Goal: Task Accomplishment & Management: Complete application form

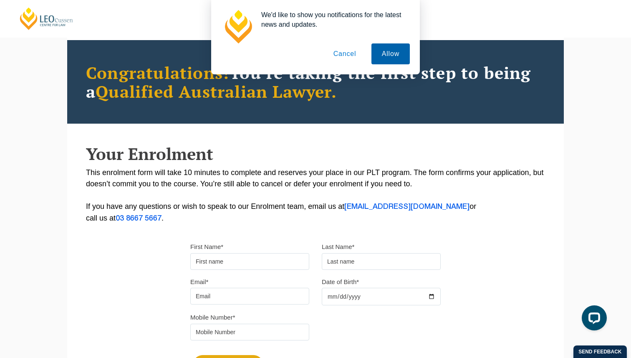
click at [388, 63] on button "Allow" at bounding box center [390, 53] width 38 height 21
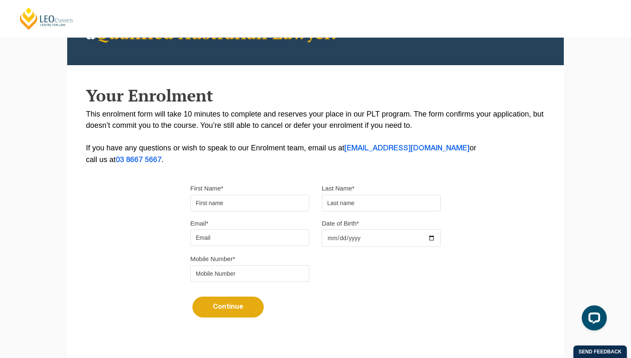
scroll to position [114, 0]
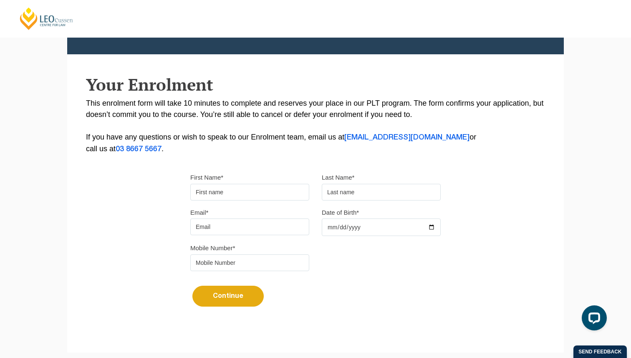
click at [284, 194] on input "First Name*" at bounding box center [249, 192] width 119 height 17
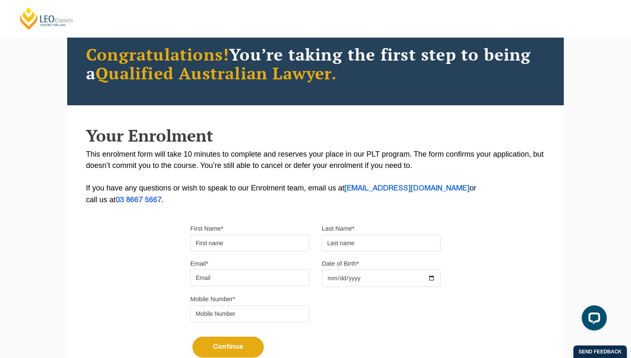
scroll to position [81, 0]
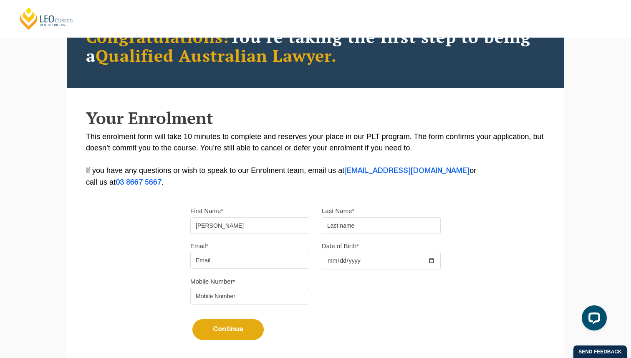
type input "Michaela"
type input "Walker"
click at [229, 274] on div "Email* mic Date of Birth*" at bounding box center [315, 258] width 263 height 36
click at [229, 268] on input "mic" at bounding box center [249, 260] width 119 height 17
type input "m"
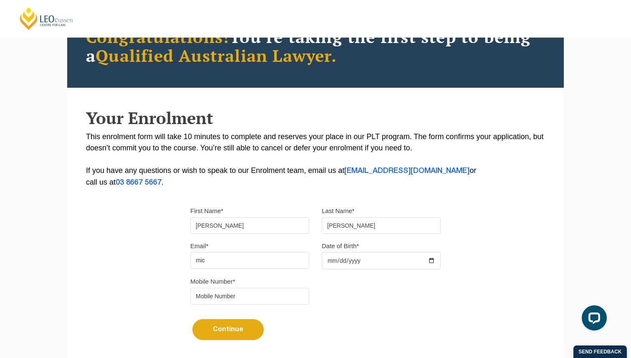
click at [192, 319] on button "Continue" at bounding box center [227, 329] width 71 height 21
type input "michaelacourtney7@hotmail.com"
click at [329, 264] on input "Date of Birth*" at bounding box center [381, 261] width 119 height 18
type input "1998-05-07"
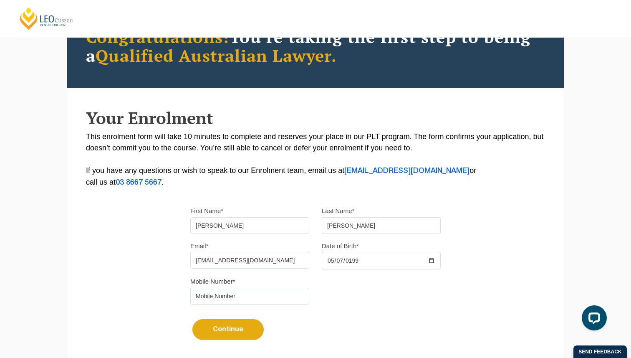
click at [263, 294] on input "tel" at bounding box center [249, 296] width 119 height 17
type input "0451170598"
click at [244, 333] on button "Continue" at bounding box center [227, 329] width 71 height 21
select select
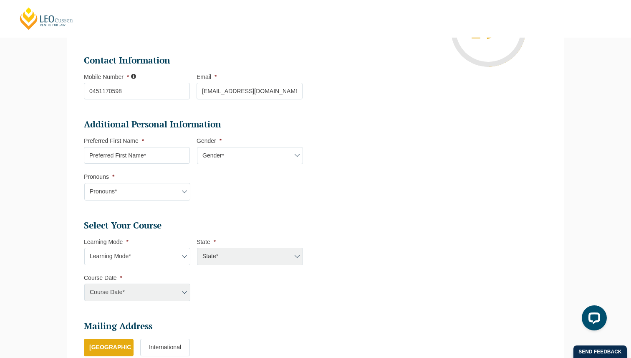
scroll to position [202, 0]
click at [215, 153] on select "Gender* Male Female Nonbinary Intersex Prefer not to disclose Other" at bounding box center [250, 156] width 106 height 18
select select "Female"
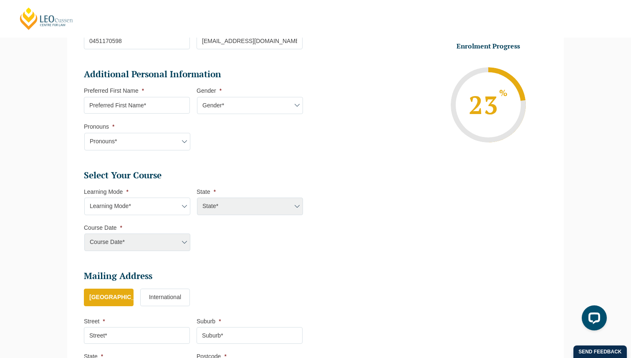
scroll to position [252, 0]
click at [162, 205] on select "Learning Mode* Online Full Time Learning Online Part Time Learning Blended Full…" at bounding box center [137, 206] width 106 height 18
select select "Online Full Time Learning"
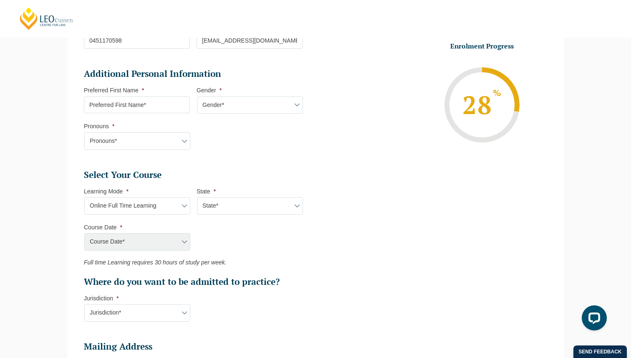
click at [209, 217] on ul "Select Your Course This field is hidden when viewing the form Only for Flinder …" at bounding box center [196, 228] width 225 height 119
click at [209, 214] on select "State* National (ACT/NSW, VIC, QLD, SA, WA)" at bounding box center [250, 206] width 106 height 18
select select "National (ACT/NSW, VIC, QLD, SA, WA)"
click at [162, 239] on select "Course Date* September 2025 (22-Sep-2025 to 20-Feb-2026) December 2025 (08-Dec-…" at bounding box center [137, 242] width 106 height 18
select select "January 2026 (27-Jan-2026 to 12-Jun-2026)"
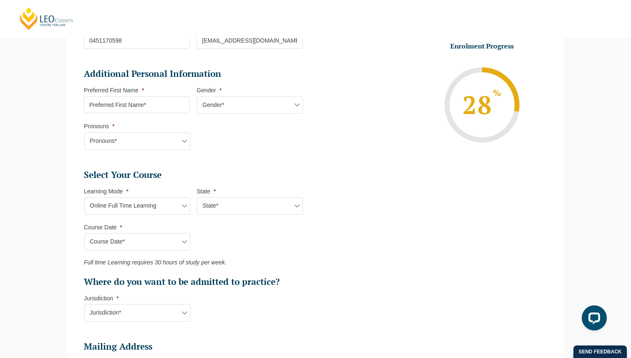
type input "Intake 01 January 2026 FT"
type input "Practical Legal Training (NAT)"
select select "NAT PLT (JAN) 2026 Full Time Online"
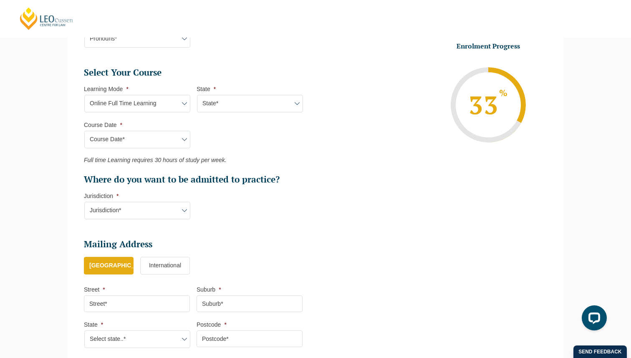
scroll to position [354, 0]
click at [168, 215] on select "Jurisdiction* VIC ACT/NSW SA WA QLD" at bounding box center [137, 210] width 106 height 18
select select "VIC"
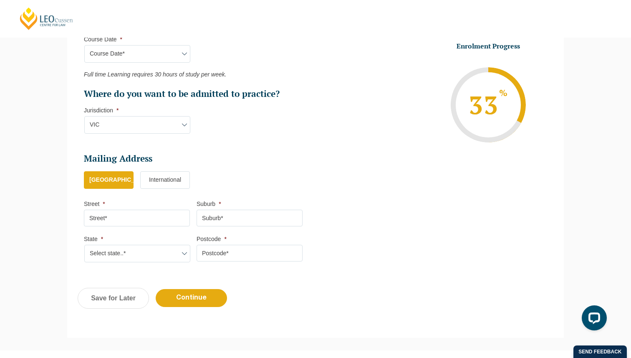
scroll to position [447, 0]
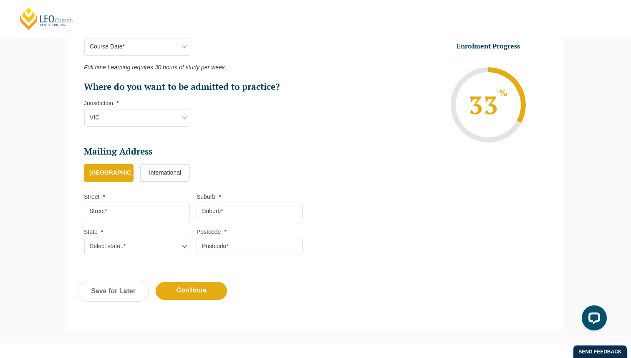
click at [144, 212] on input "Street *" at bounding box center [137, 210] width 106 height 17
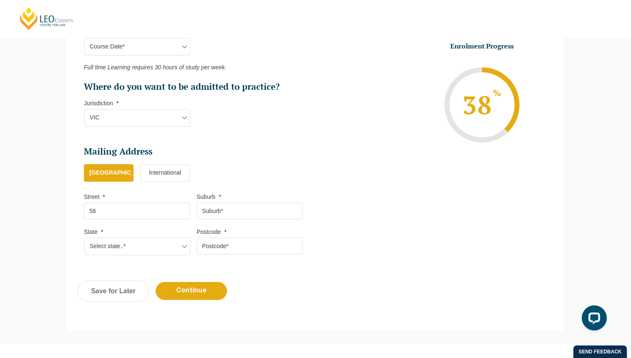
click at [157, 210] on input "58" at bounding box center [137, 210] width 106 height 17
type input "58 Lyrebird Drive"
type input "Carrum Downs"
click at [144, 245] on select "Select state..* VIC WA QLD SA NSW NT ACT TAS" at bounding box center [137, 246] width 106 height 18
select select "VIC"
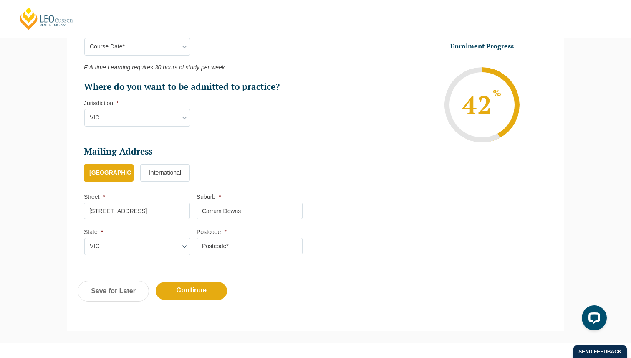
click at [207, 250] on input "Postcode *" at bounding box center [250, 245] width 106 height 17
type input "3201"
click at [197, 295] on input "Continue" at bounding box center [191, 291] width 71 height 18
select select "Online Full Time Learning"
select select "National (ACT/NSW, VIC, QLD, SA, WA)"
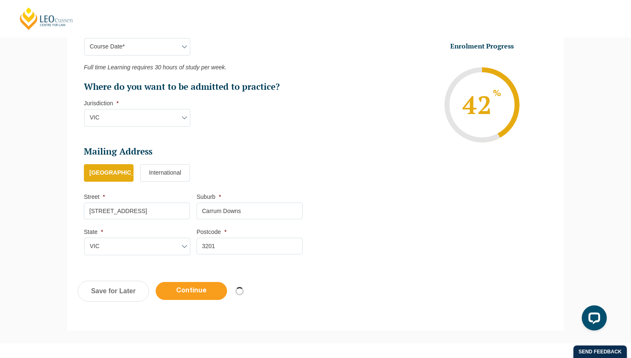
select select
select select "January 2026 (27-Jan-2026 to 12-Jun-2026)"
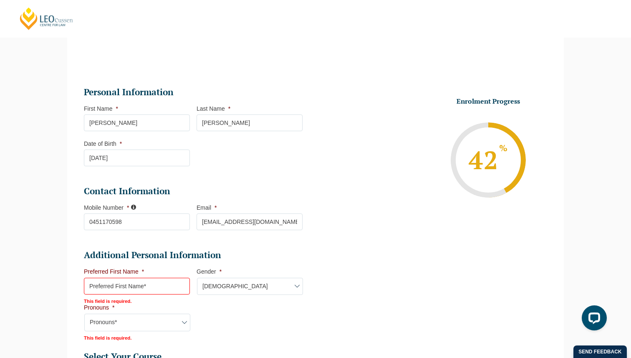
scroll to position [109, 0]
click at [162, 289] on input "Preferred First Name *" at bounding box center [137, 285] width 106 height 17
type input "Michaela"
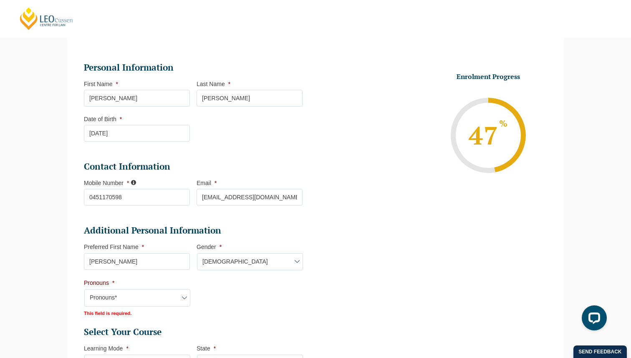
scroll to position [145, 0]
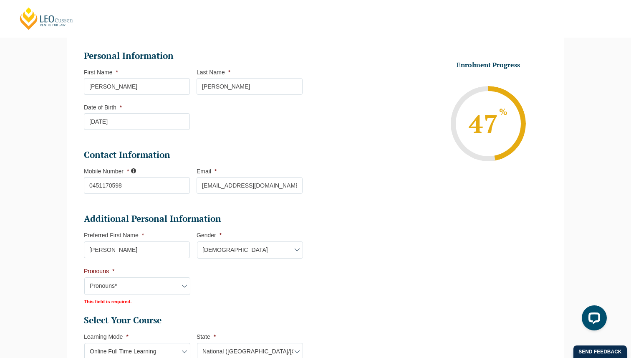
click at [162, 285] on select "Pronouns* She/Her/Hers He/Him/His They/Them/Theirs Other Prefer not to disclose" at bounding box center [137, 286] width 106 height 18
select select "She/Her/Hers"
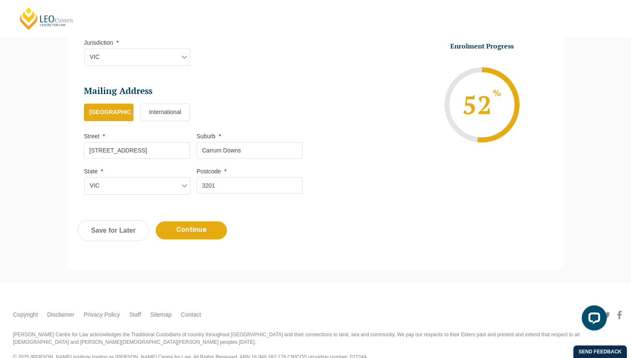
scroll to position [555, 0]
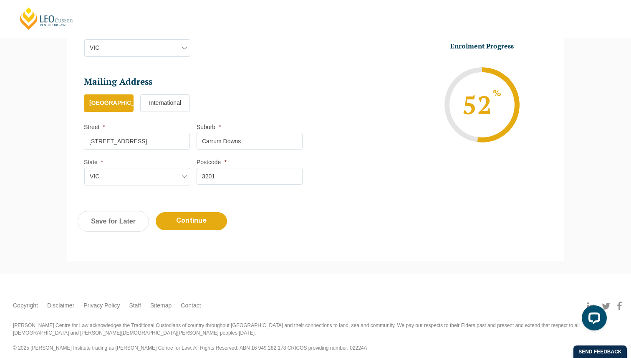
click at [189, 223] on input "Continue" at bounding box center [191, 221] width 71 height 18
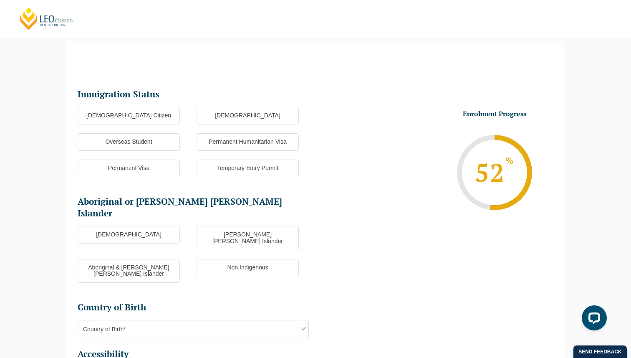
scroll to position [72, 0]
click at [162, 114] on label "Australian Citizen" at bounding box center [129, 116] width 102 height 18
click at [0, 0] on input "Australian Citizen" at bounding box center [0, 0] width 0 height 0
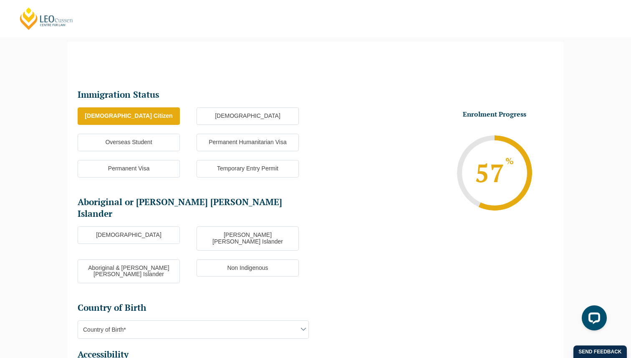
click at [212, 111] on label "New Zealand Citizen" at bounding box center [248, 116] width 102 height 18
click at [0, 0] on input "New Zealand Citizen" at bounding box center [0, 0] width 0 height 0
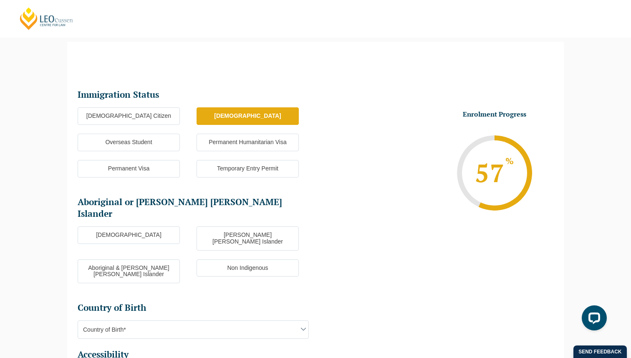
click at [141, 116] on label "Australian Citizen" at bounding box center [129, 116] width 102 height 18
click at [0, 0] on input "Australian Citizen" at bounding box center [0, 0] width 0 height 0
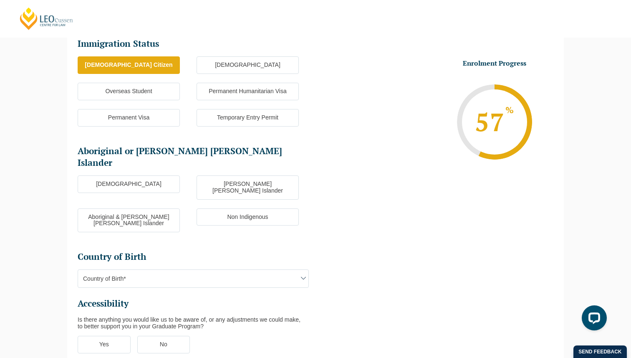
scroll to position [129, 0]
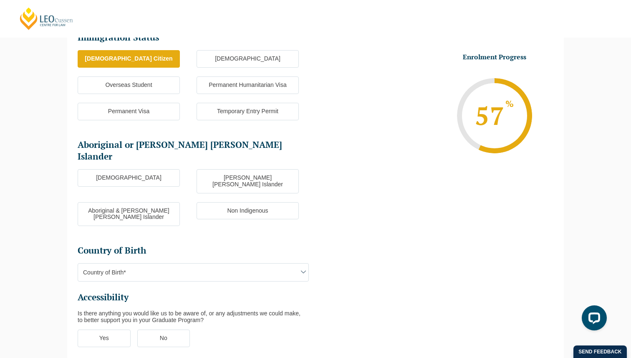
click at [209, 202] on label "Non Indigenous" at bounding box center [248, 211] width 102 height 18
click at [0, 0] on input "Non Indigenous" at bounding box center [0, 0] width 0 height 0
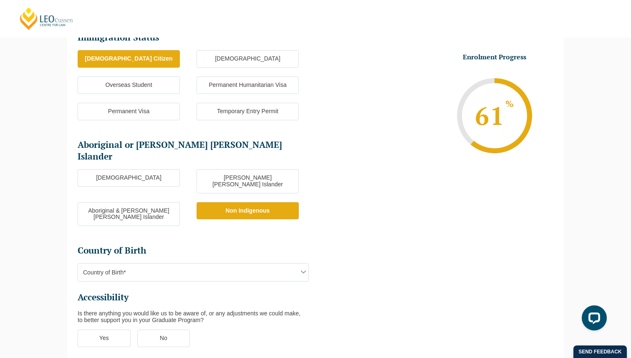
click at [188, 263] on span "Country of Birth*" at bounding box center [193, 272] width 230 height 18
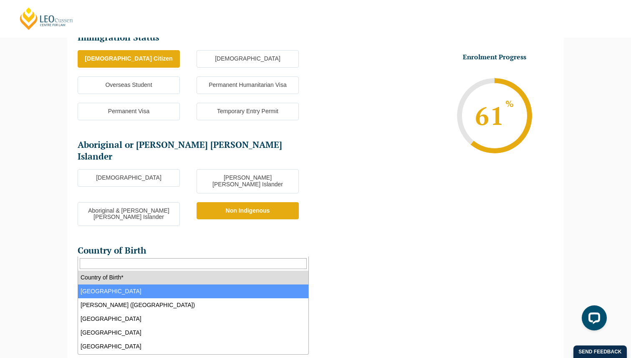
select select "Australia 1101"
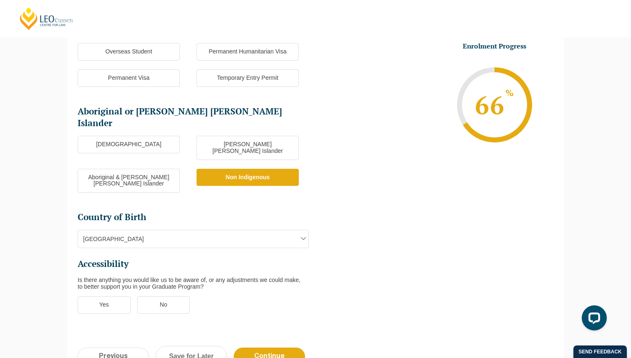
scroll to position [178, 0]
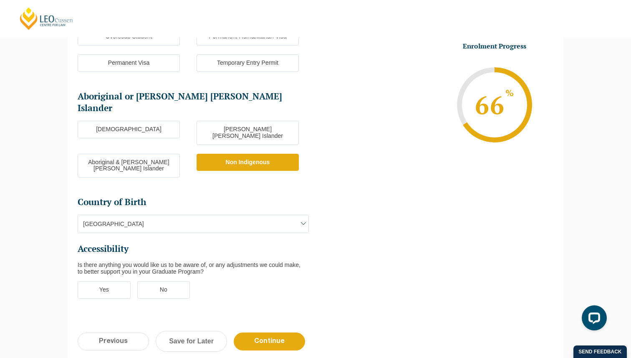
click at [149, 281] on label "No" at bounding box center [163, 290] width 53 height 18
click at [0, 0] on input "No" at bounding box center [0, 0] width 0 height 0
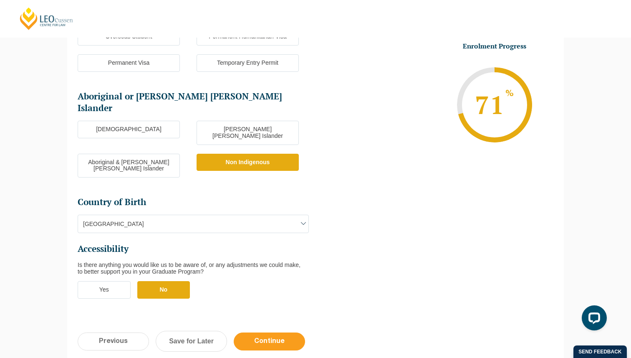
click at [263, 332] on input "Continue" at bounding box center [269, 341] width 71 height 18
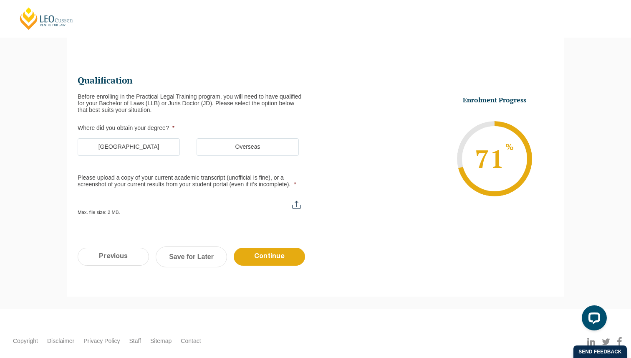
scroll to position [72, 0]
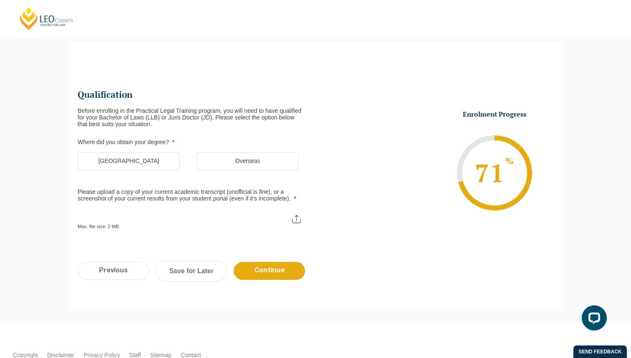
click at [154, 165] on label "Australia" at bounding box center [129, 161] width 102 height 18
click at [0, 0] on input "Australia" at bounding box center [0, 0] width 0 height 0
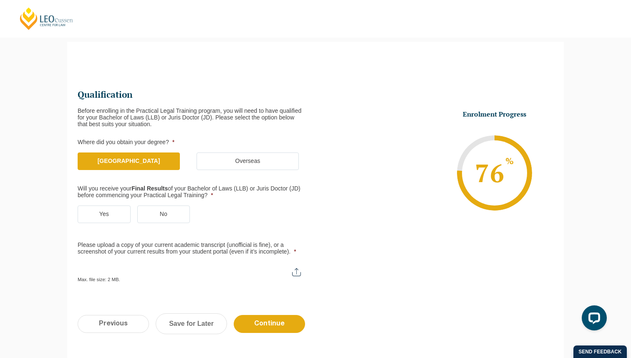
click at [118, 214] on label "Yes" at bounding box center [104, 214] width 53 height 18
click at [0, 0] on input "Yes" at bounding box center [0, 0] width 0 height 0
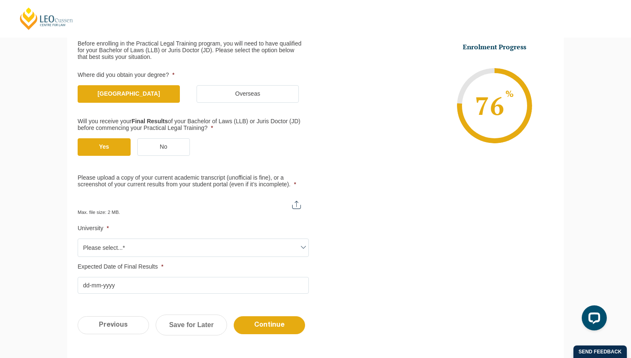
scroll to position [141, 0]
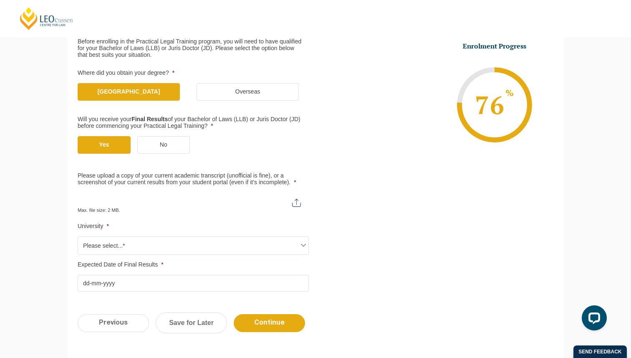
click at [155, 262] on label "Expected Date of Final Results *" at bounding box center [193, 264] width 231 height 7
click at [155, 275] on input "Expected Date of Final Results *" at bounding box center [193, 283] width 231 height 17
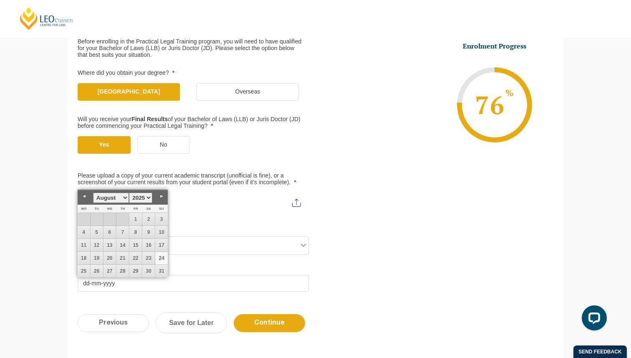
click at [156, 258] on link "24" at bounding box center [161, 258] width 13 height 13
type input "24-08-2025"
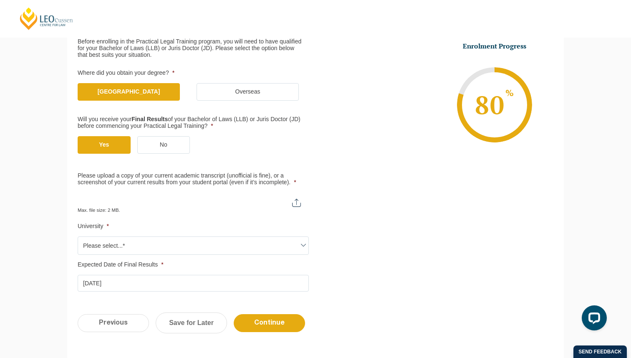
click at [167, 237] on span "Please select...*" at bounding box center [193, 246] width 230 height 18
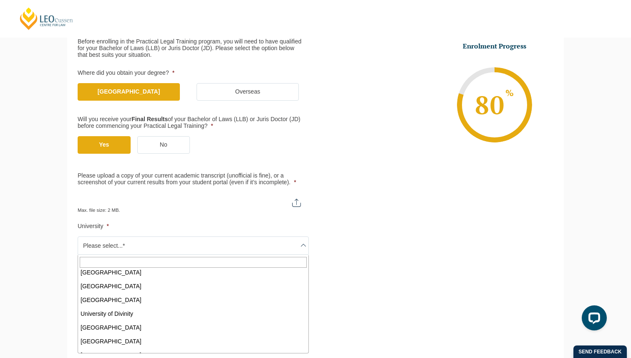
scroll to position [509, 0]
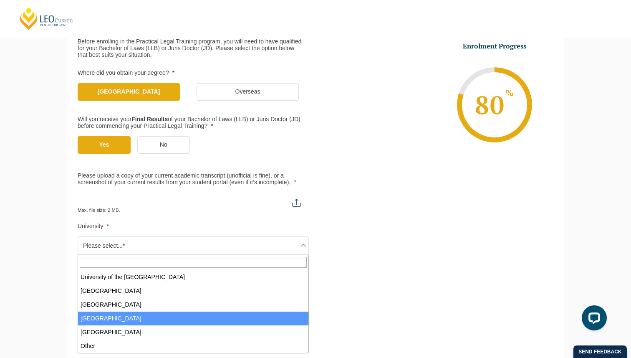
select select "Victoria University"
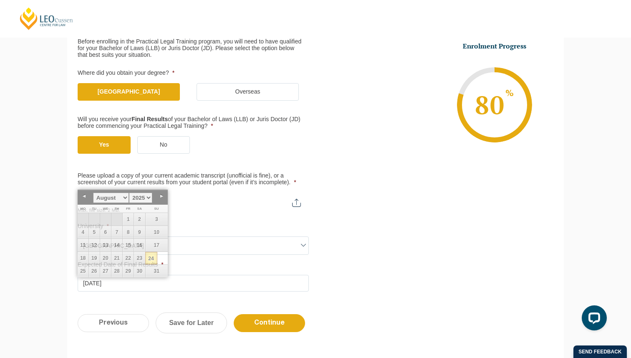
click at [152, 285] on input "24-08-2025" at bounding box center [193, 283] width 231 height 17
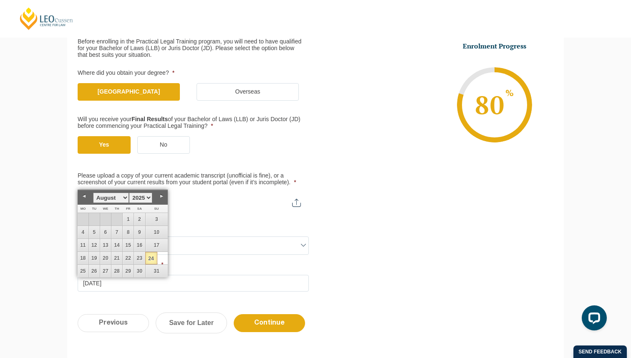
click at [126, 197] on select "January February March April May June July August September October November De…" at bounding box center [111, 197] width 36 height 10
click at [84, 231] on link "3" at bounding box center [84, 232] width 13 height 13
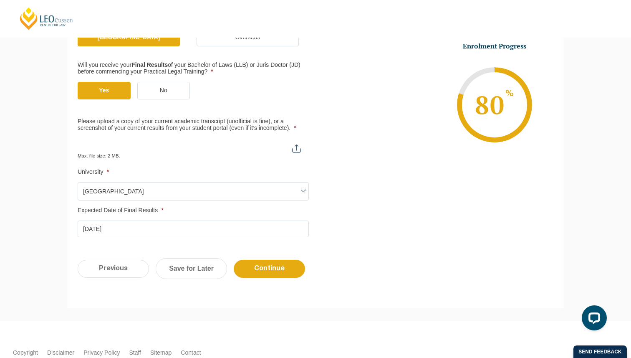
scroll to position [199, 0]
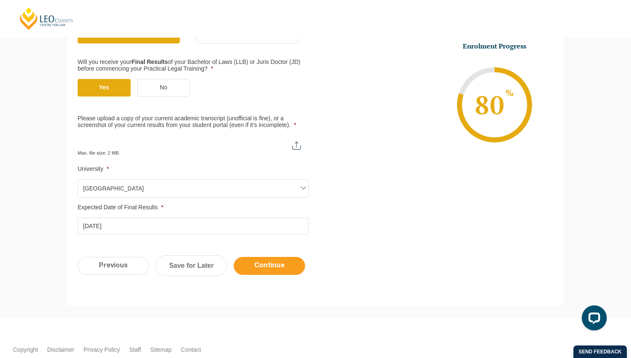
type input "03-11-2026"
click at [287, 268] on input "Continue" at bounding box center [269, 266] width 71 height 18
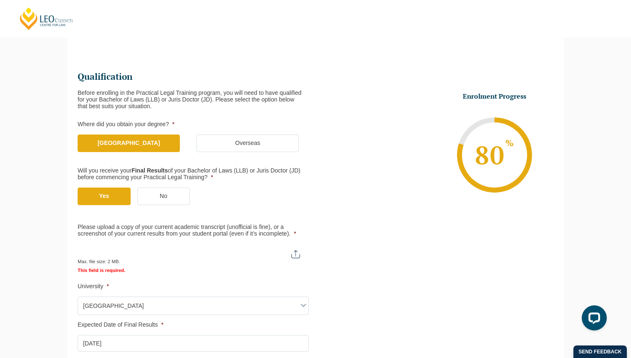
scroll to position [129, 0]
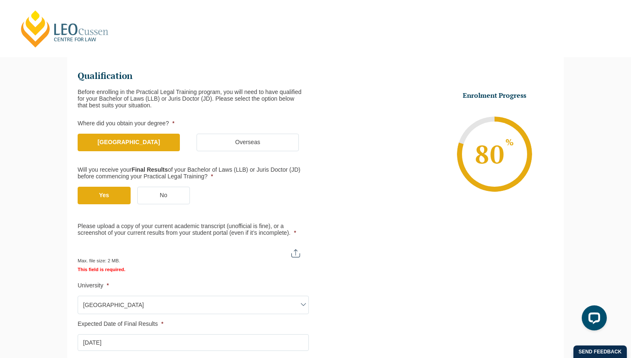
click at [298, 250] on input "Please upload a copy of your current academic transcript (unofficial is fine), …" at bounding box center [193, 250] width 230 height 14
type input "C:\fakepath\Academic Transcript - Michaela Walker.pdf"
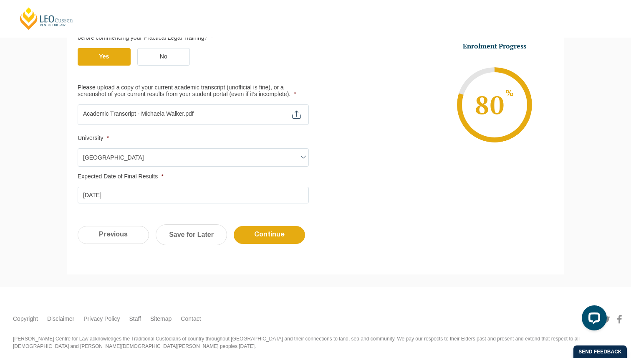
scroll to position [281, 0]
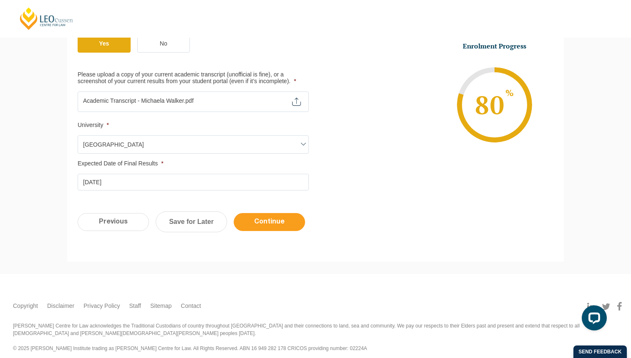
click at [268, 224] on input "Continue" at bounding box center [269, 222] width 71 height 18
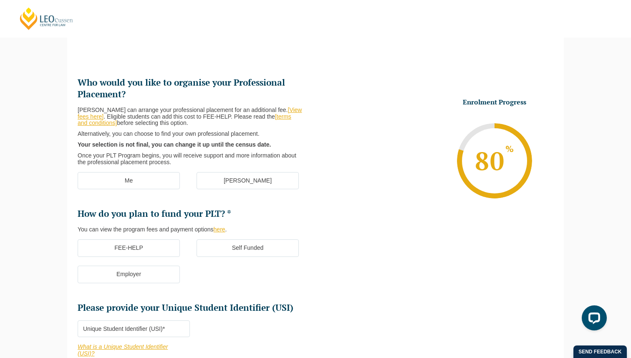
scroll to position [72, 0]
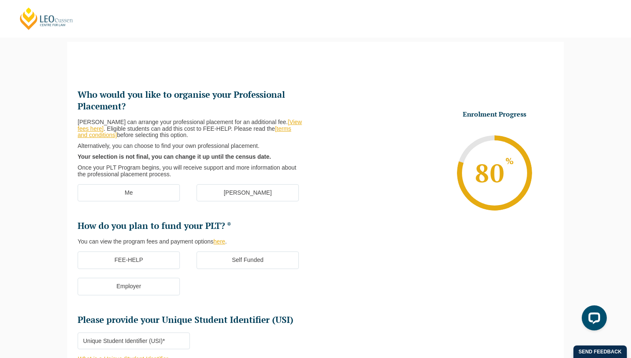
click at [222, 243] on link "here" at bounding box center [220, 241] width 12 height 7
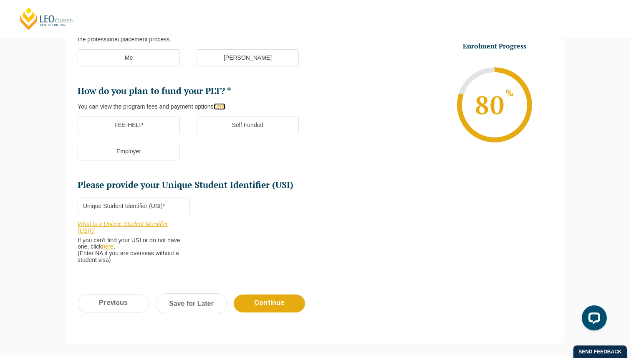
scroll to position [207, 0]
click at [245, 227] on li "Who would you like to organise your Professional Placement? Leo Cussen can arra…" at bounding box center [197, 113] width 238 height 318
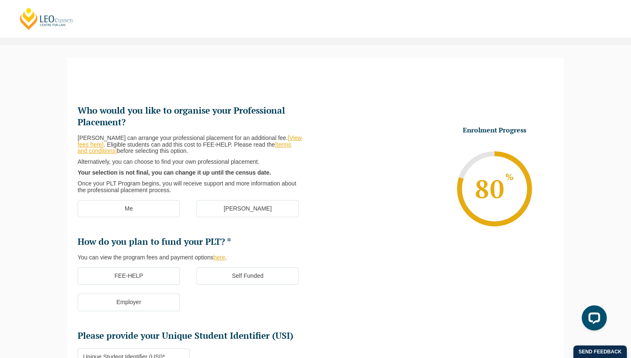
scroll to position [61, 0]
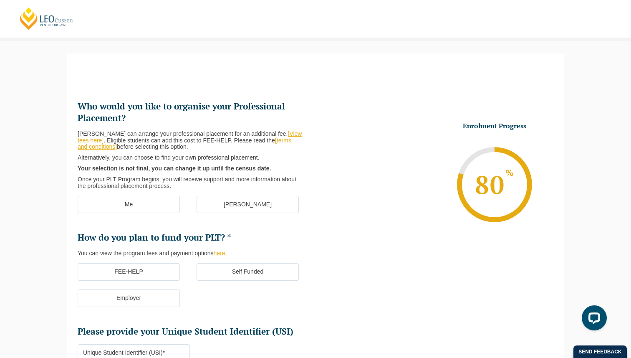
click at [142, 206] on label "Me" at bounding box center [129, 205] width 102 height 18
click at [0, 0] on input "Me" at bounding box center [0, 0] width 0 height 0
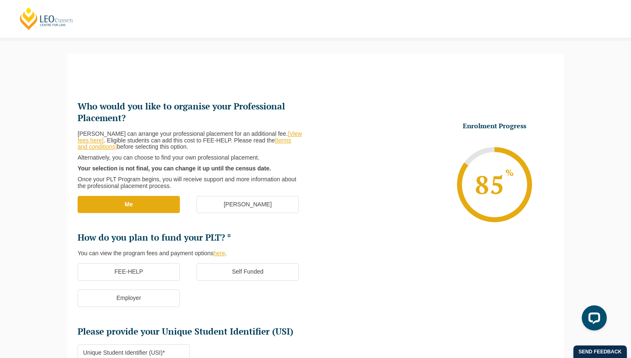
click at [142, 206] on label "Me" at bounding box center [129, 205] width 102 height 18
click at [0, 0] on input "Me" at bounding box center [0, 0] width 0 height 0
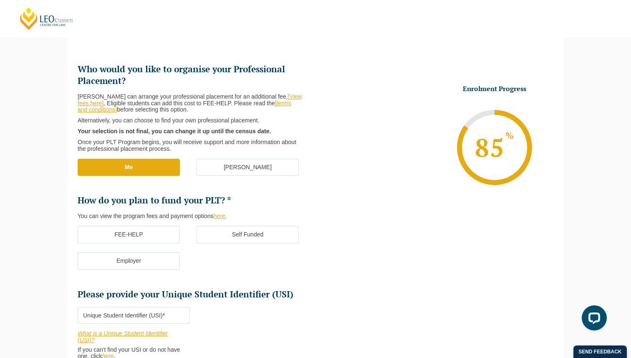
scroll to position [99, 0]
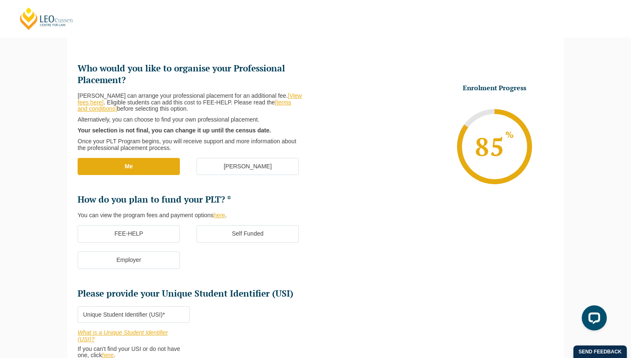
click at [220, 234] on label "Self Funded" at bounding box center [248, 234] width 102 height 18
click at [0, 0] on input "Self Funded" at bounding box center [0, 0] width 0 height 0
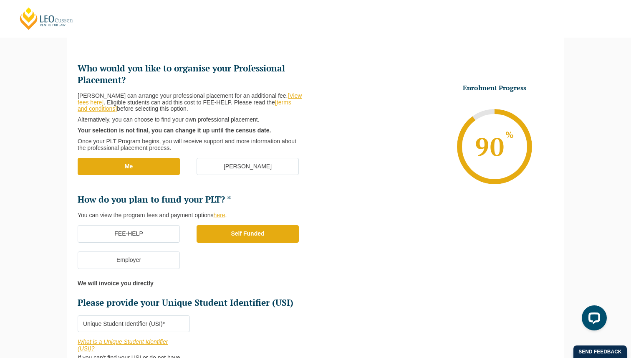
click at [155, 231] on label "FEE-HELP" at bounding box center [129, 234] width 102 height 18
click at [0, 0] on input "FEE-HELP" at bounding box center [0, 0] width 0 height 0
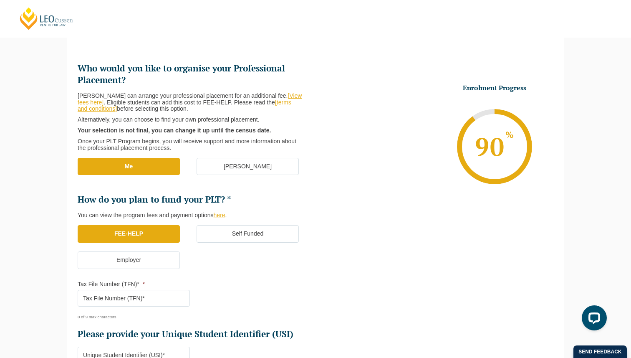
click at [140, 298] on input "Tax File Number (TFN)* *" at bounding box center [134, 298] width 112 height 17
type input "437959444"
click at [288, 104] on link "[terms and conditions]" at bounding box center [185, 105] width 214 height 13
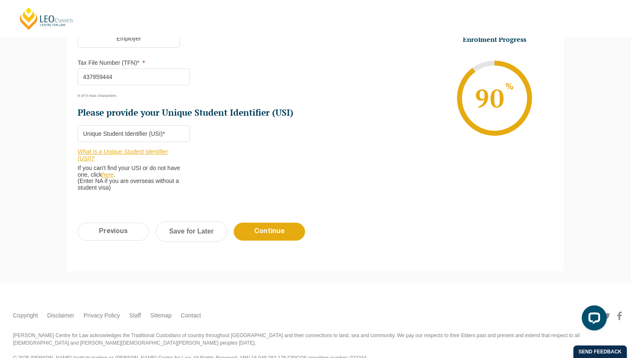
scroll to position [321, 0]
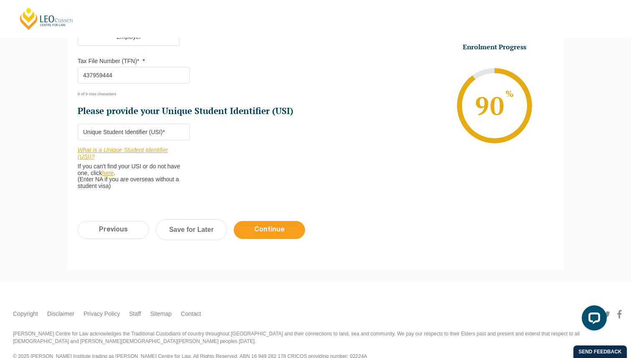
click at [272, 232] on input "Continue" at bounding box center [269, 230] width 71 height 18
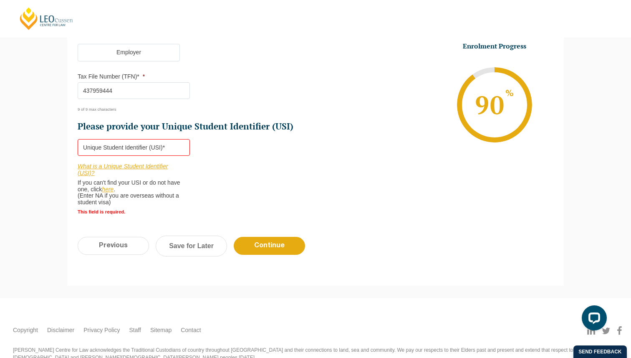
scroll to position [368, 0]
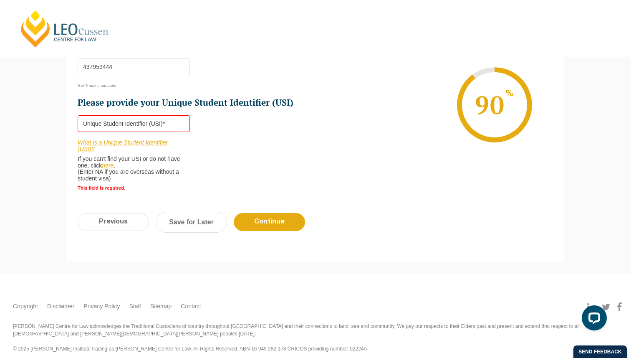
click at [156, 124] on input "Please provide your Unique Student Identifier (USI) *" at bounding box center [134, 123] width 112 height 17
paste input "8ZHMHW4N4G"
type input "8ZHMHW4N4G"
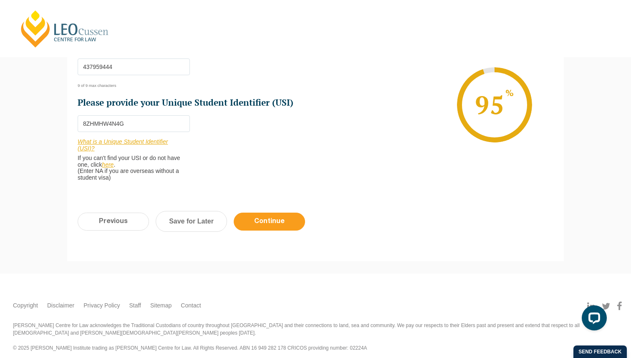
scroll to position [367, 0]
click at [266, 226] on input "Continue" at bounding box center [269, 222] width 71 height 18
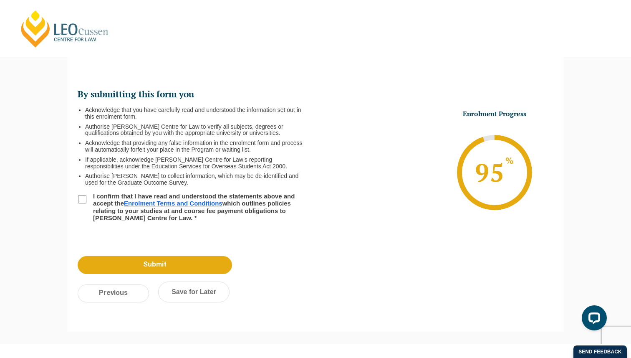
scroll to position [72, 0]
click at [164, 204] on link "Enrolment Terms and Conditions" at bounding box center [173, 203] width 99 height 7
click at [85, 200] on input "I confirm that I have read and understood the statements above and accept the E…" at bounding box center [82, 199] width 8 height 8
checkbox input "true"
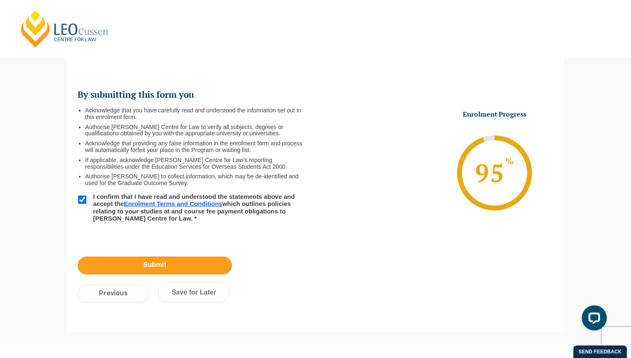
click at [184, 268] on input "Submit" at bounding box center [155, 265] width 154 height 18
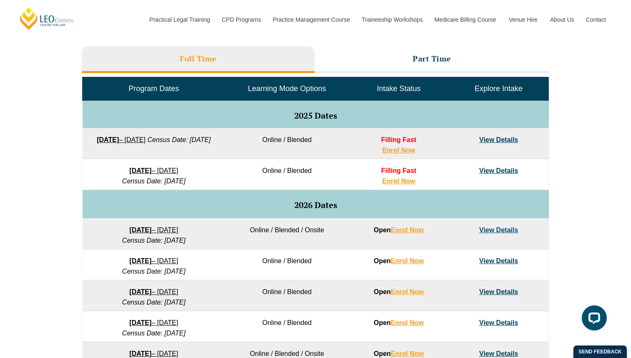
scroll to position [374, 0]
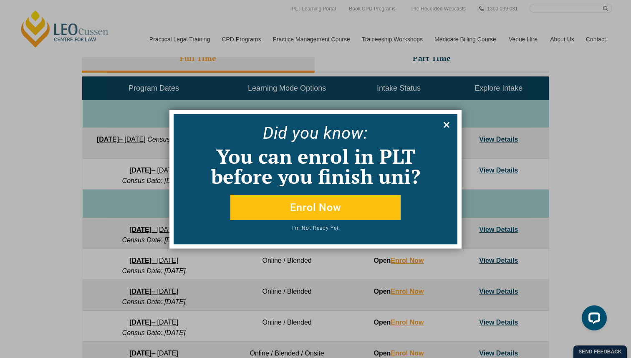
click at [445, 124] on icon at bounding box center [446, 124] width 9 height 9
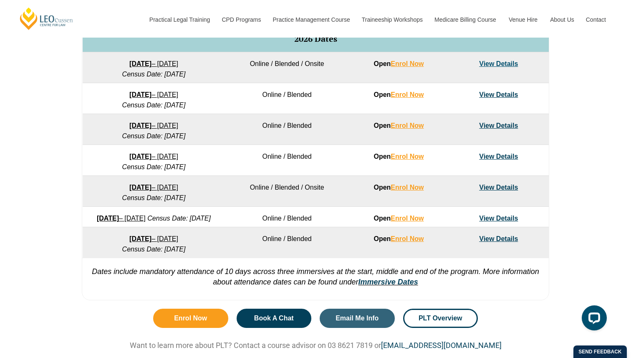
scroll to position [541, 0]
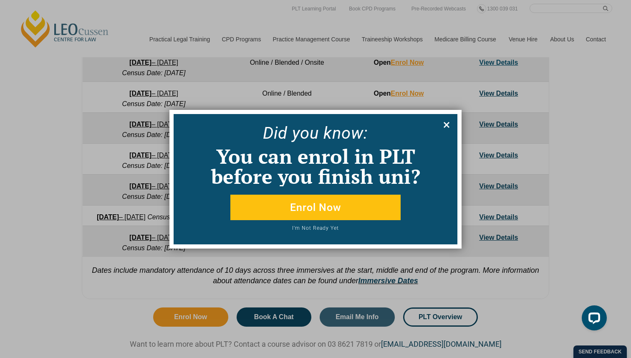
click at [445, 122] on icon at bounding box center [447, 125] width 6 height 6
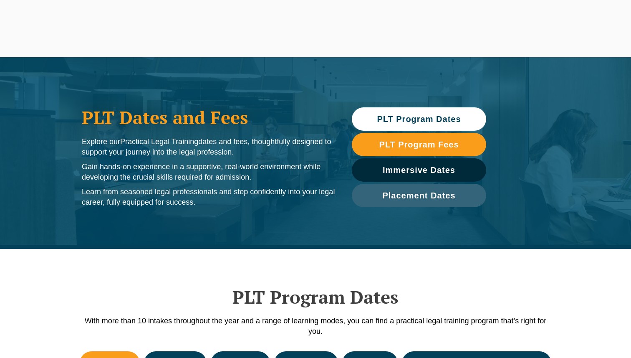
click at [416, 121] on span "PLT Program Dates" at bounding box center [419, 119] width 84 height 8
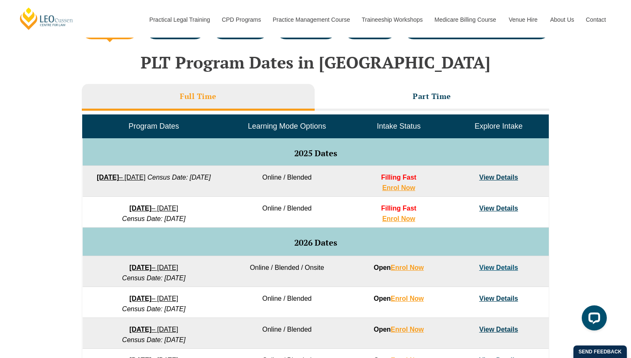
scroll to position [430, 0]
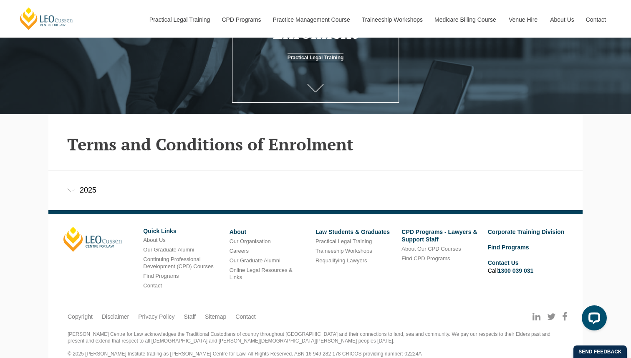
scroll to position [151, 0]
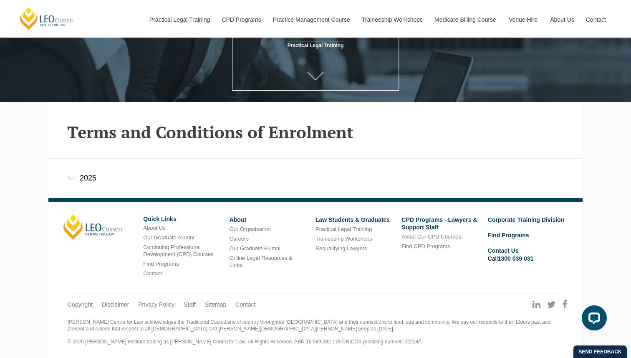
click at [86, 181] on div "2025" at bounding box center [315, 178] width 534 height 39
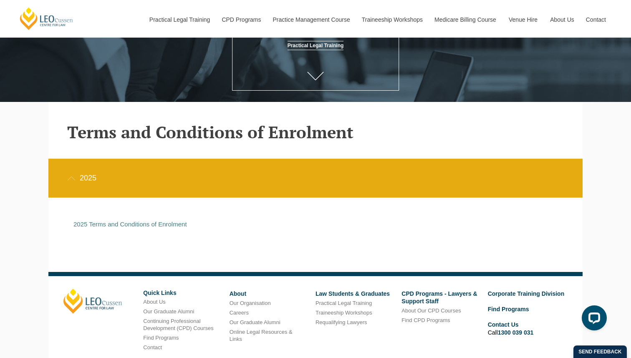
click at [136, 227] on p "2025 Terms and Conditions of Enrolment" at bounding box center [309, 224] width 472 height 8
click at [136, 222] on link "2025 Terms and Conditions of Enrolment" at bounding box center [130, 223] width 114 height 7
